Goal: Connect with others: Connect with others

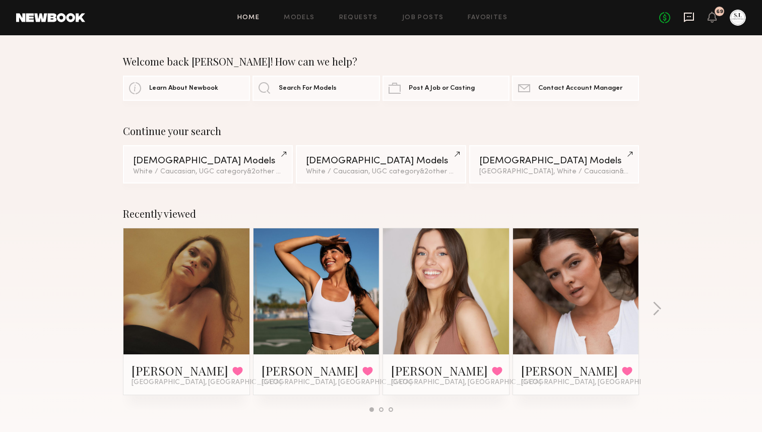
click at [686, 15] on icon at bounding box center [688, 17] width 11 height 11
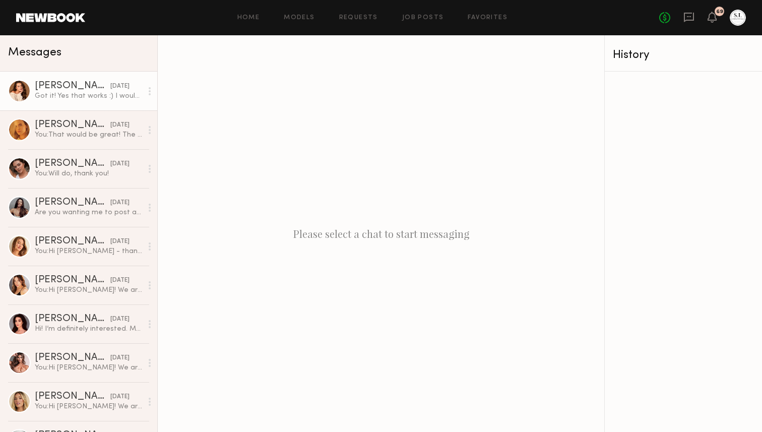
click at [50, 83] on div "Ava A." at bounding box center [73, 86] width 76 height 10
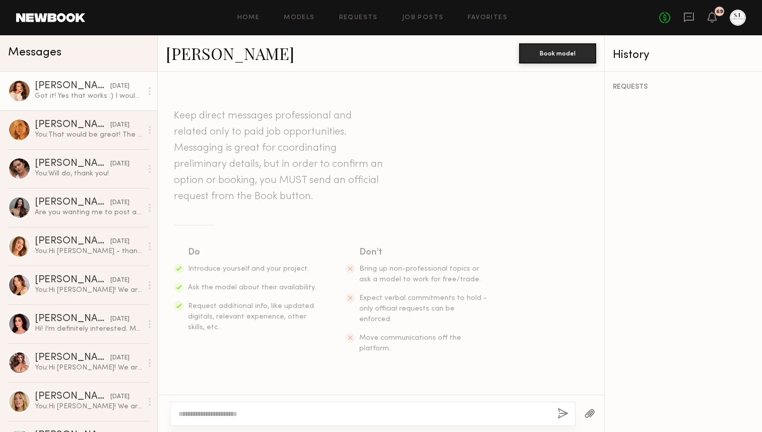
scroll to position [808, 0]
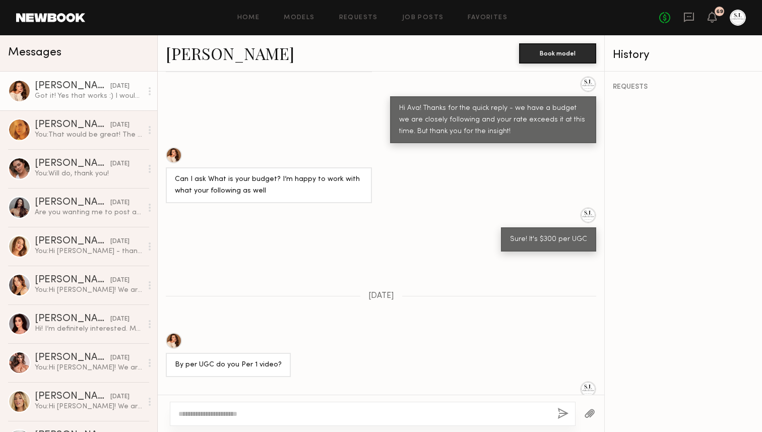
click at [185, 58] on link "Ava A." at bounding box center [230, 53] width 129 height 22
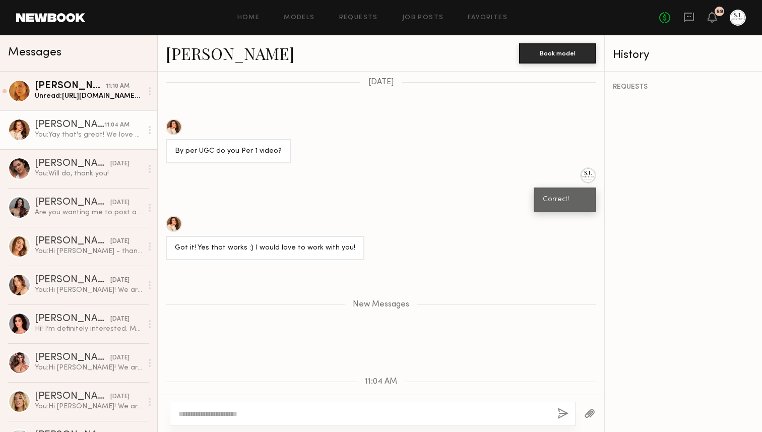
scroll to position [1044, 0]
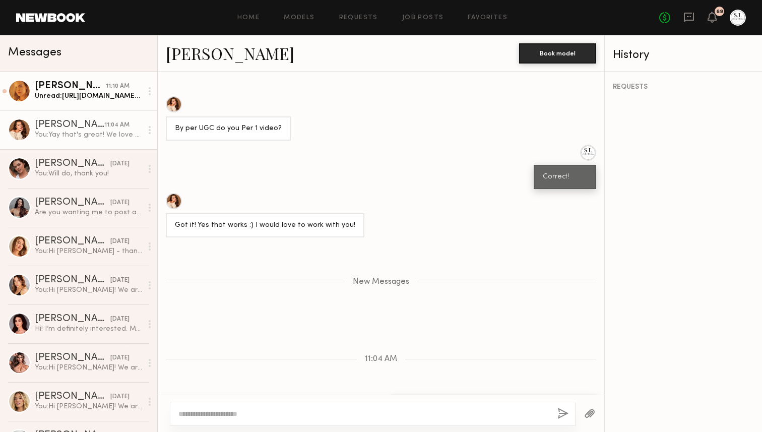
click at [93, 84] on div "Kat S." at bounding box center [70, 86] width 71 height 10
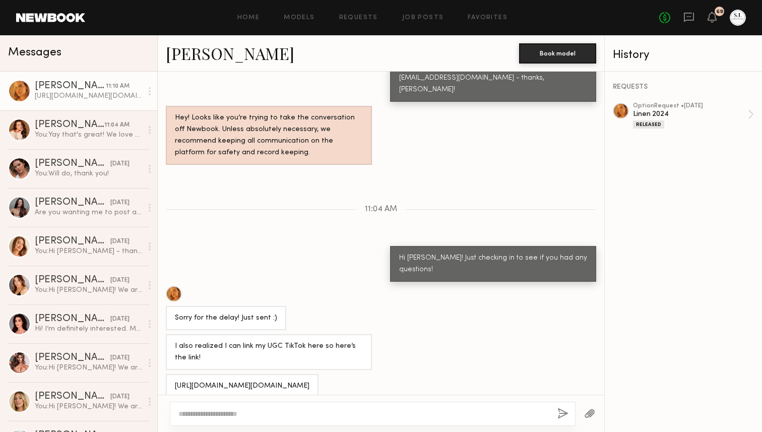
scroll to position [485, 0]
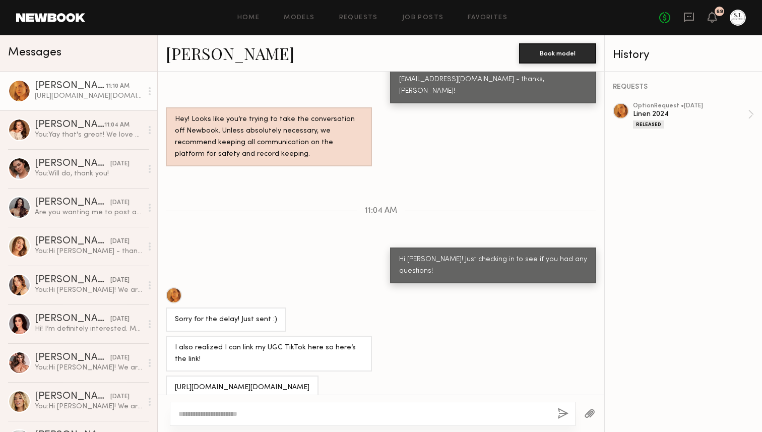
drag, startPoint x: 238, startPoint y: 372, endPoint x: 170, endPoint y: 362, distance: 68.8
click at [170, 375] on div "https://www.tiktok.com/@ugc.by.kat?_t=ZT-903VryXi5kF&_r=1" at bounding box center [242, 387] width 153 height 24
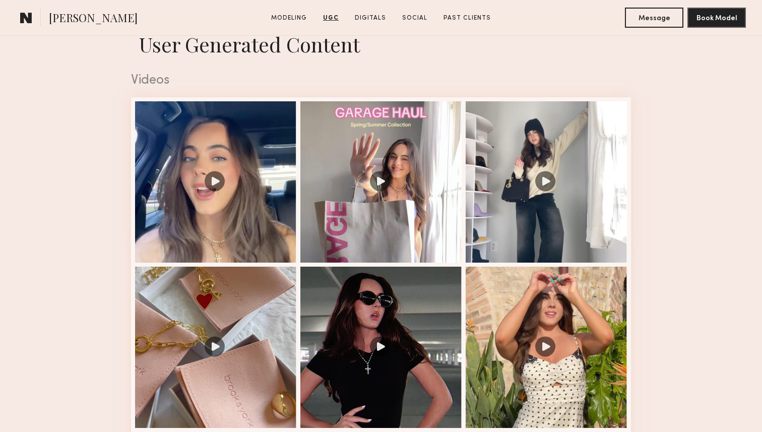
scroll to position [1000, 0]
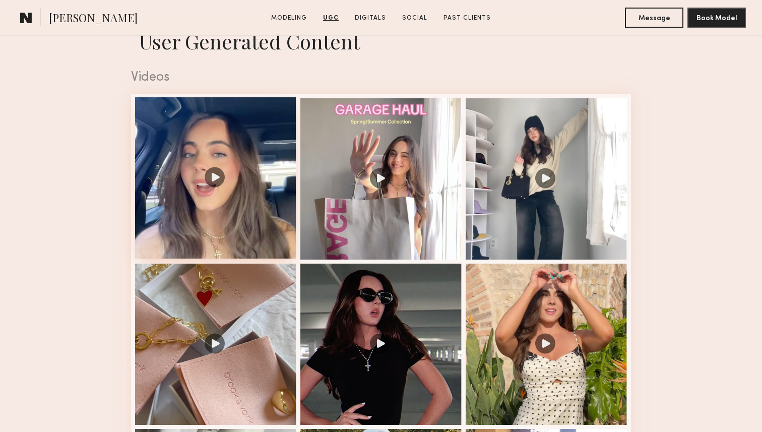
click at [244, 236] on div at bounding box center [215, 177] width 161 height 161
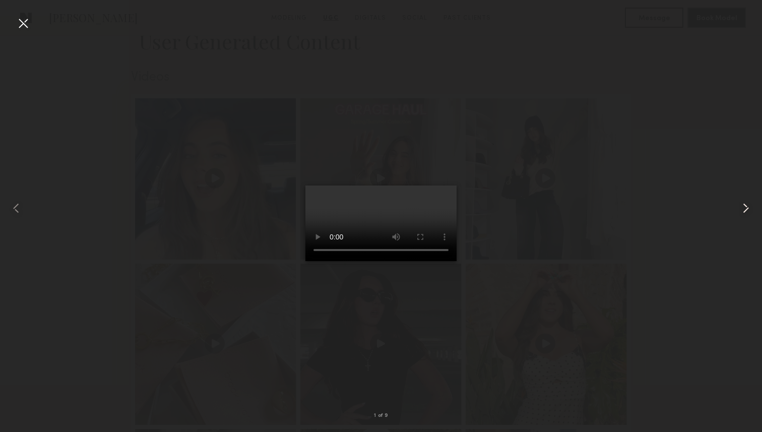
click at [747, 206] on common-icon at bounding box center [746, 208] width 16 height 16
drag, startPoint x: 24, startPoint y: 23, endPoint x: 112, endPoint y: 57, distance: 94.3
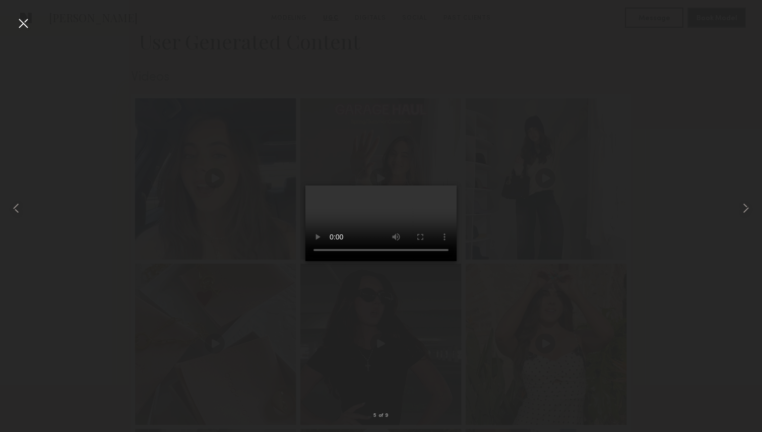
click at [24, 23] on div at bounding box center [23, 23] width 16 height 16
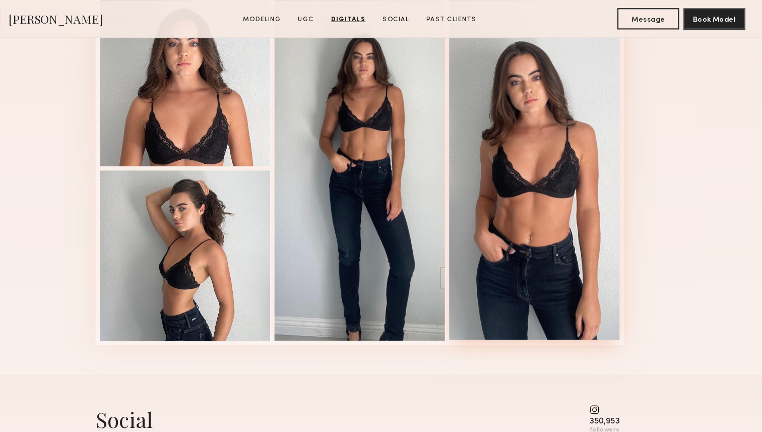
scroll to position [2243, 0]
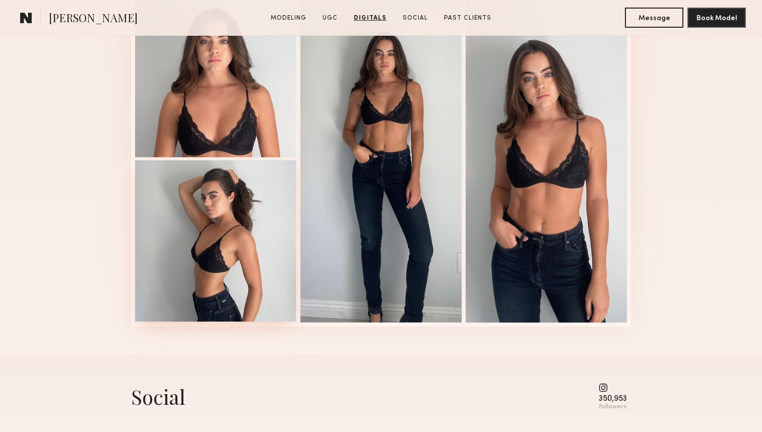
click at [240, 207] on div at bounding box center [215, 240] width 161 height 161
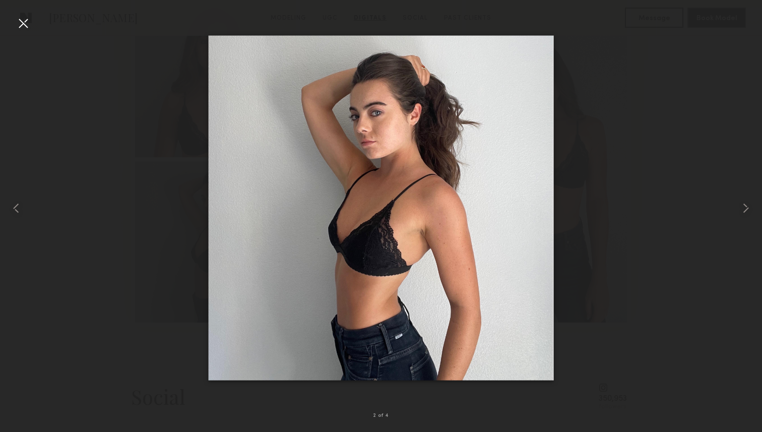
click at [27, 22] on div at bounding box center [23, 23] width 16 height 16
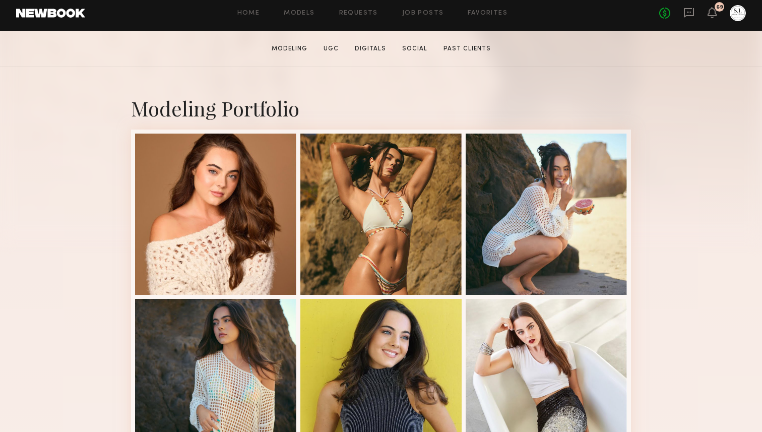
scroll to position [165, 0]
